Goal: Task Accomplishment & Management: Manage account settings

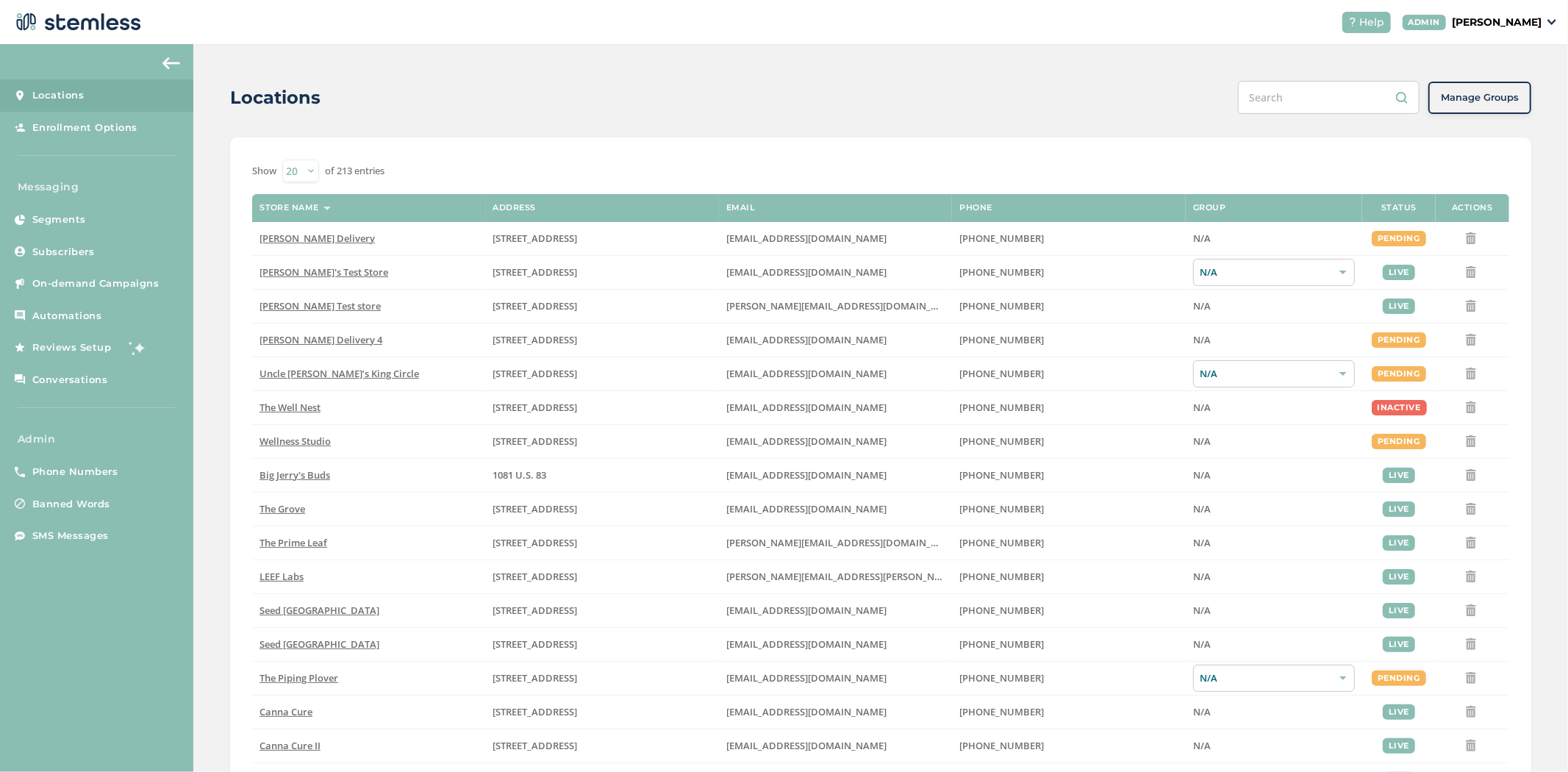
drag, startPoint x: 1519, startPoint y: 21, endPoint x: 1520, endPoint y: 28, distance: 7.1
click at [1519, 21] on p "[PERSON_NAME]" at bounding box center [1496, 22] width 89 height 15
click at [1518, 104] on span "Impersonate" at bounding box center [1504, 105] width 72 height 15
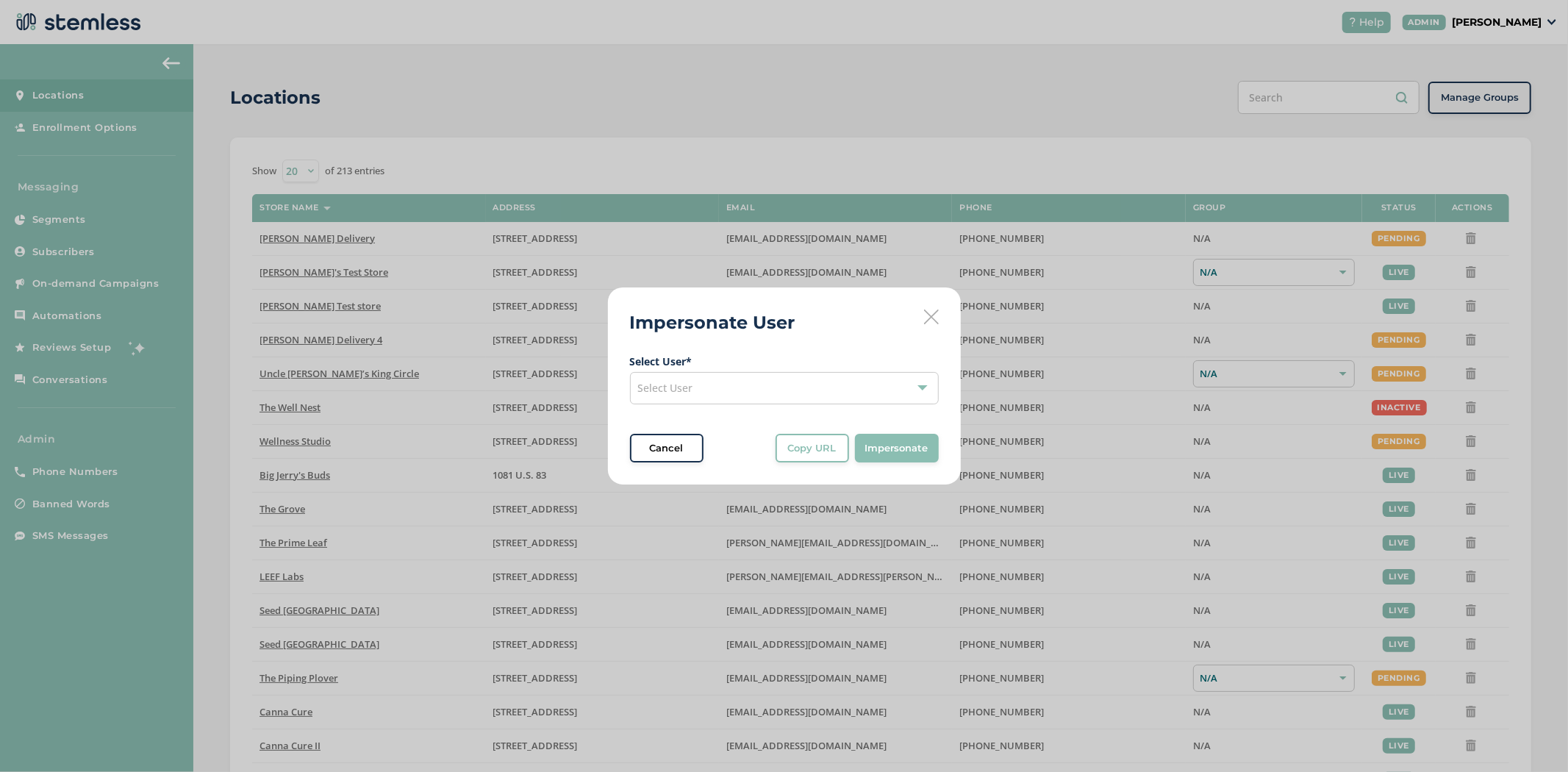
click at [809, 394] on div "Select User" at bounding box center [785, 388] width 309 height 32
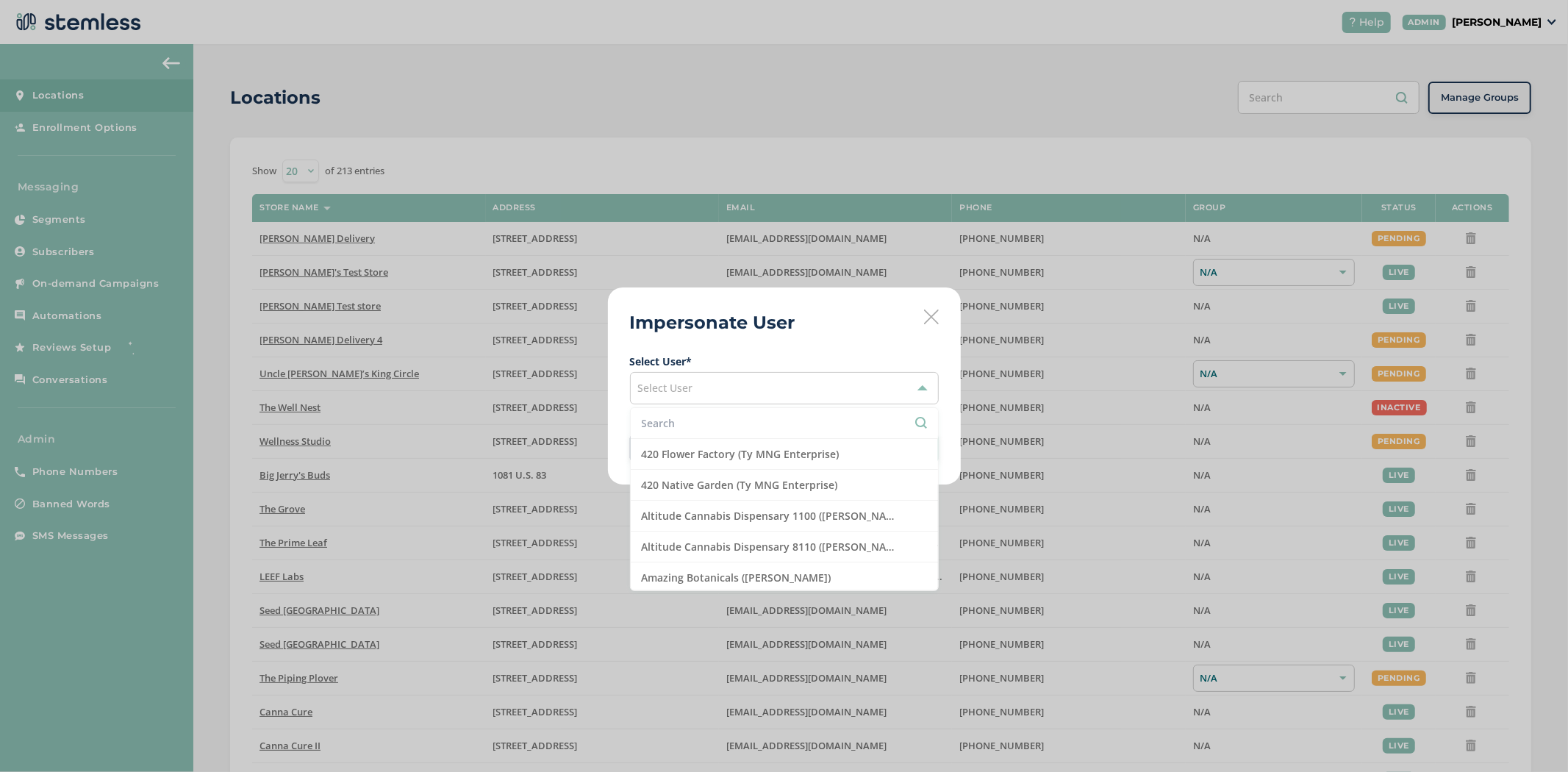
click at [770, 416] on input "text" at bounding box center [784, 423] width 285 height 15
type input "haze"
click at [784, 537] on li "[PERSON_NAME] Delivery 5 (Gas Station Dispensary)" at bounding box center [785, 546] width 307 height 31
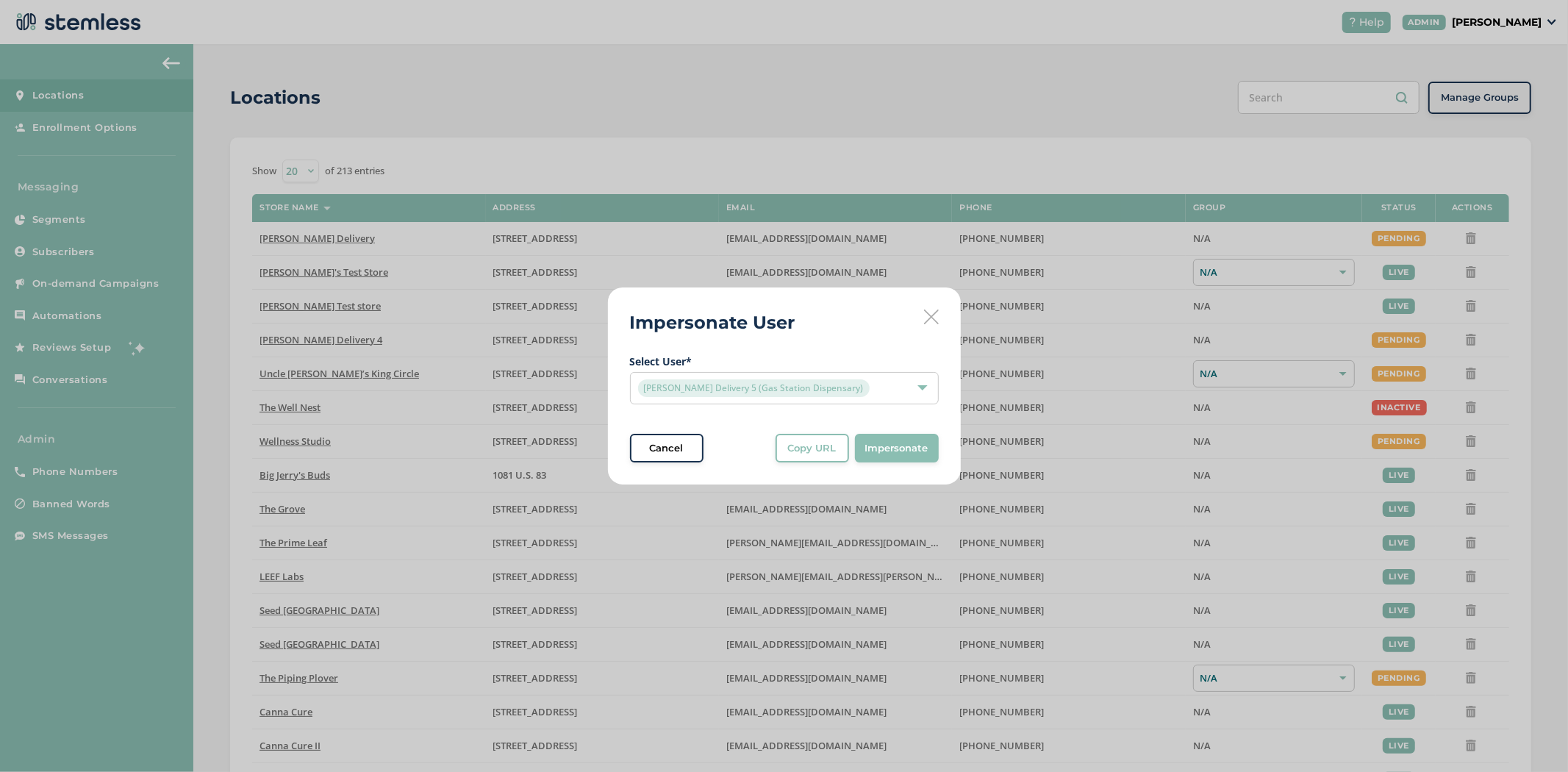
click at [878, 457] on button "Impersonate" at bounding box center [897, 448] width 84 height 29
